Goal: Transaction & Acquisition: Download file/media

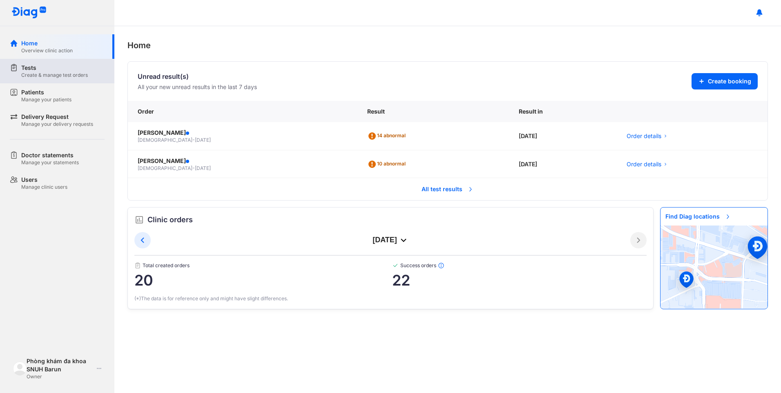
click at [47, 71] on div "Tests" at bounding box center [54, 68] width 67 height 8
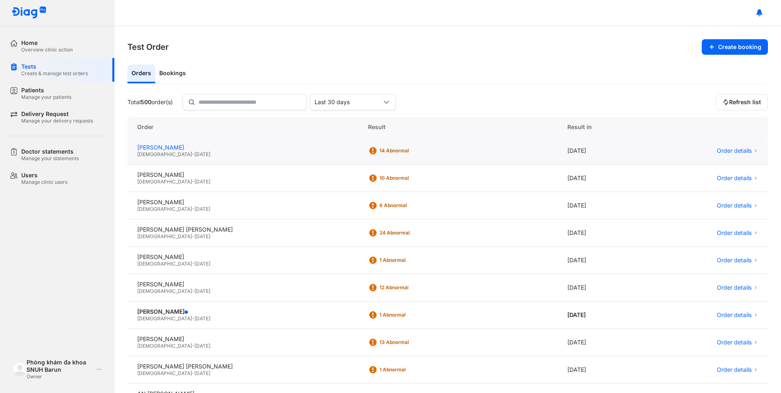
click at [250, 150] on div "[PERSON_NAME]" at bounding box center [242, 147] width 211 height 7
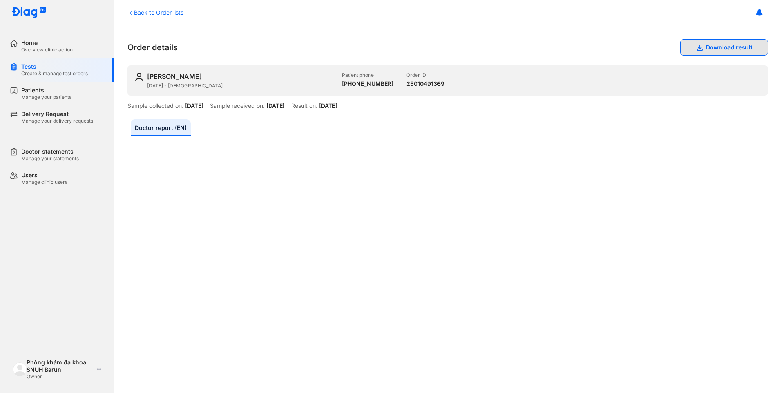
click at [710, 42] on button "Download result" at bounding box center [725, 47] width 88 height 16
